Goal: Task Accomplishment & Management: Manage account settings

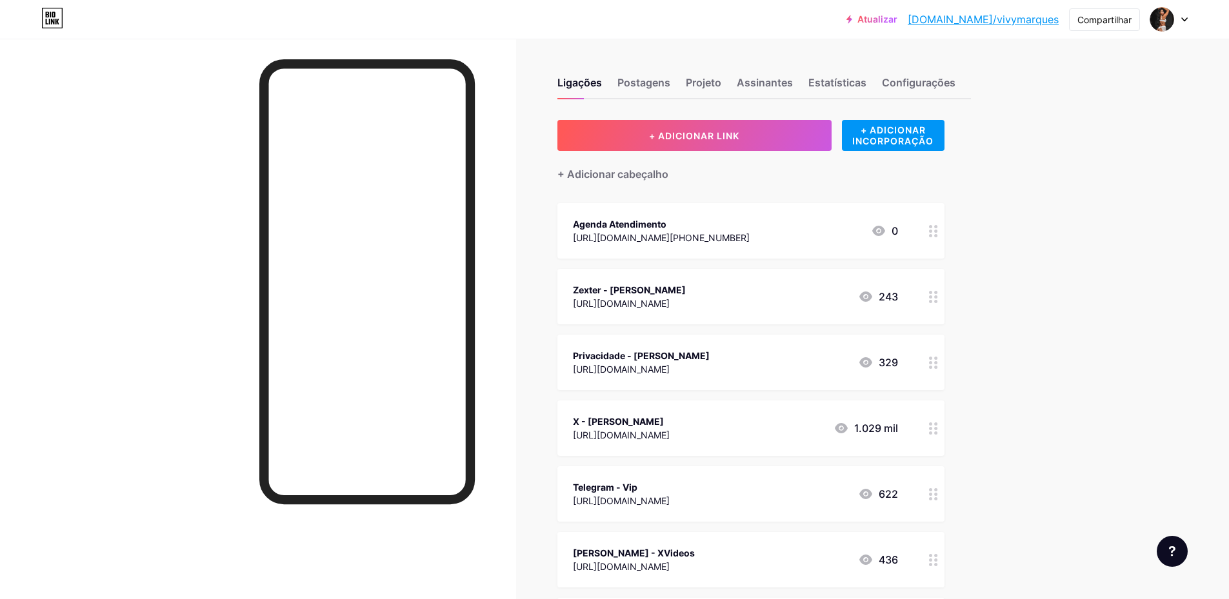
click at [928, 552] on div at bounding box center [933, 559] width 22 height 55
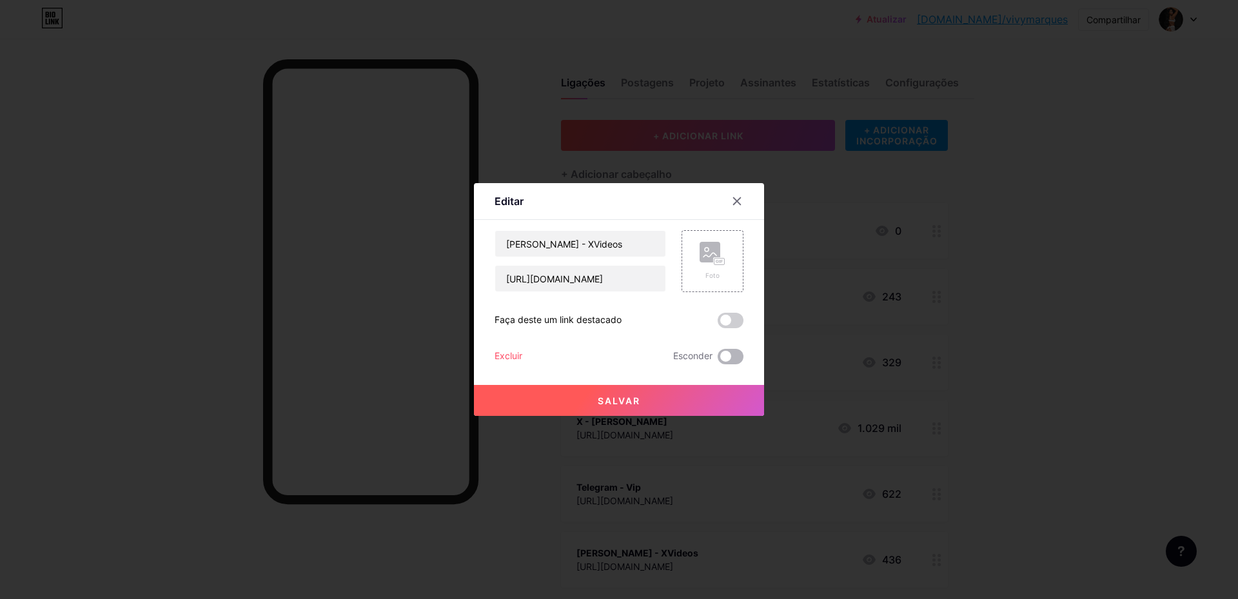
click at [734, 358] on span at bounding box center [731, 356] width 26 height 15
click at [718, 360] on input "checkbox" at bounding box center [718, 360] width 0 height 0
click at [694, 398] on button "Salvar" at bounding box center [619, 400] width 290 height 31
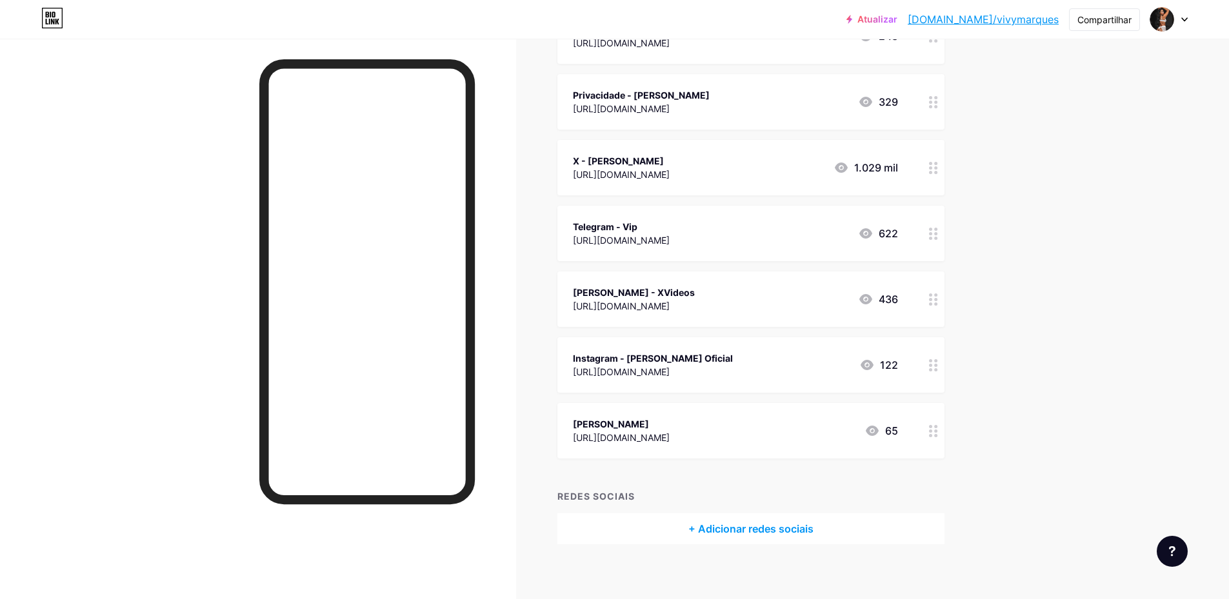
scroll to position [270, 0]
